Goal: Information Seeking & Learning: Learn about a topic

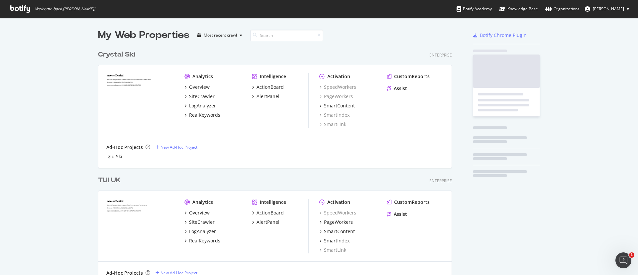
scroll to position [1781, 352]
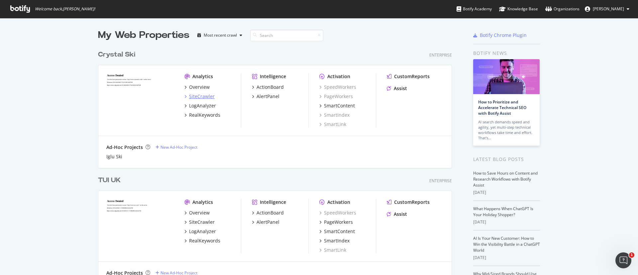
click at [195, 94] on div "SiteCrawler" at bounding box center [202, 96] width 26 height 7
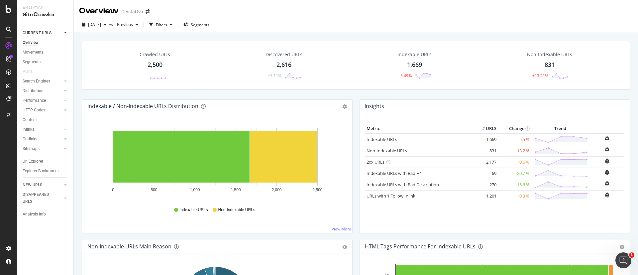
drag, startPoint x: 544, startPoint y: 65, endPoint x: 583, endPoint y: 49, distance: 42.7
click at [583, 49] on div "Non-Indexable URLs 831 +13.21%" at bounding box center [550, 65] width 141 height 35
click at [536, 66] on div "Non-Indexable URLs 831 +13.21%" at bounding box center [550, 65] width 59 height 35
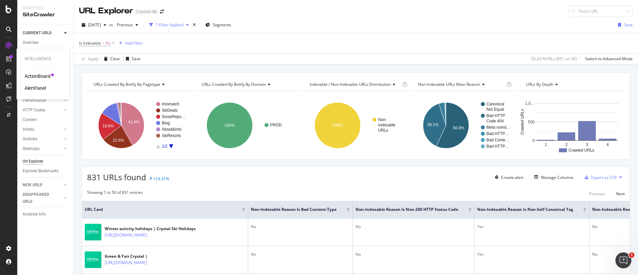
click at [36, 88] on div "AlertPanel" at bounding box center [35, 88] width 21 height 7
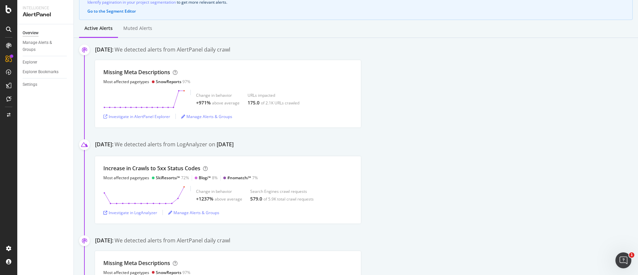
scroll to position [50, 0]
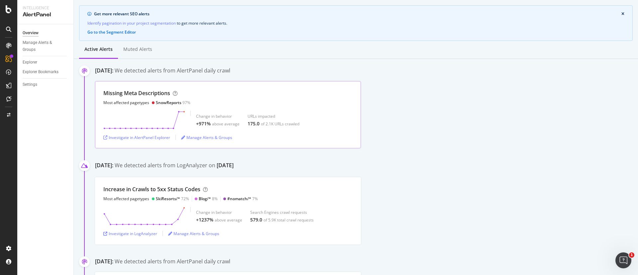
click at [226, 96] on div "Missing Meta Descriptions Most affected pagetypes SnowReports 97%" at bounding box center [227, 97] width 249 height 16
click at [250, 100] on div "Missing Meta Descriptions Most affected pagetypes SnowReports 97%" at bounding box center [227, 97] width 249 height 16
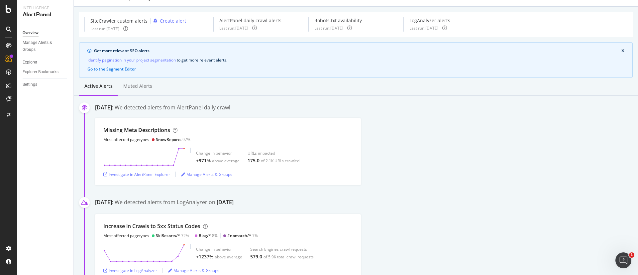
scroll to position [0, 0]
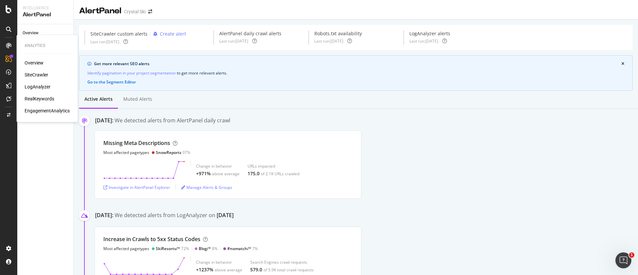
click at [38, 85] on div "LogAnalyzer" at bounding box center [38, 86] width 26 height 7
